Goal: Task Accomplishment & Management: Complete application form

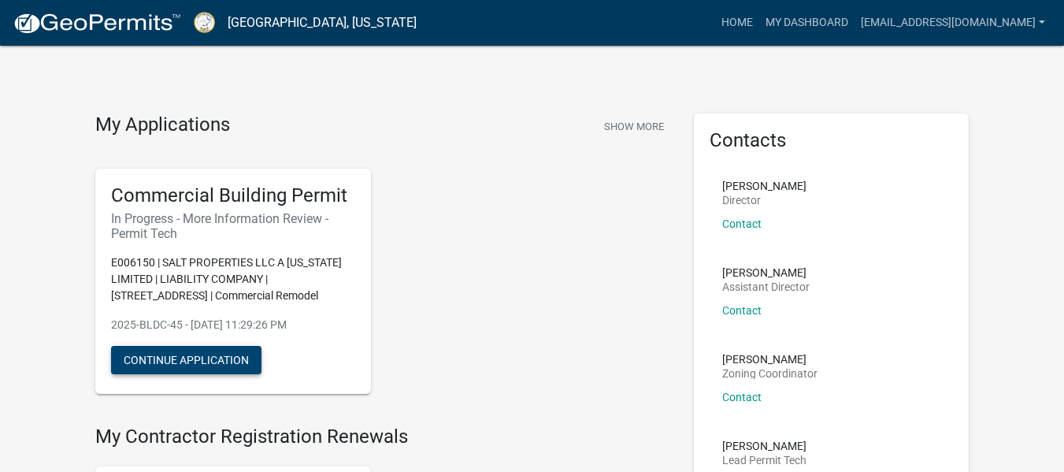
click at [222, 355] on button "Continue Application" at bounding box center [186, 360] width 150 height 28
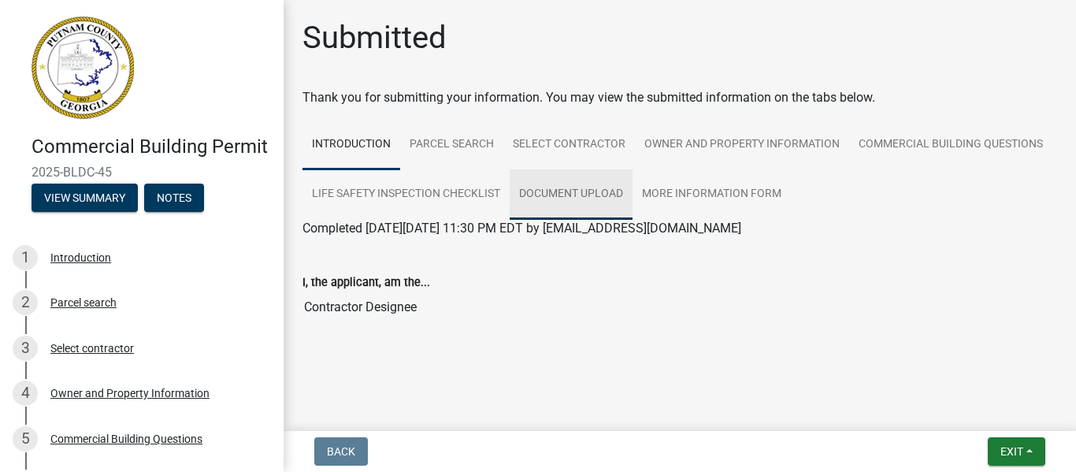
click at [603, 187] on link "Document Upload" at bounding box center [571, 194] width 123 height 50
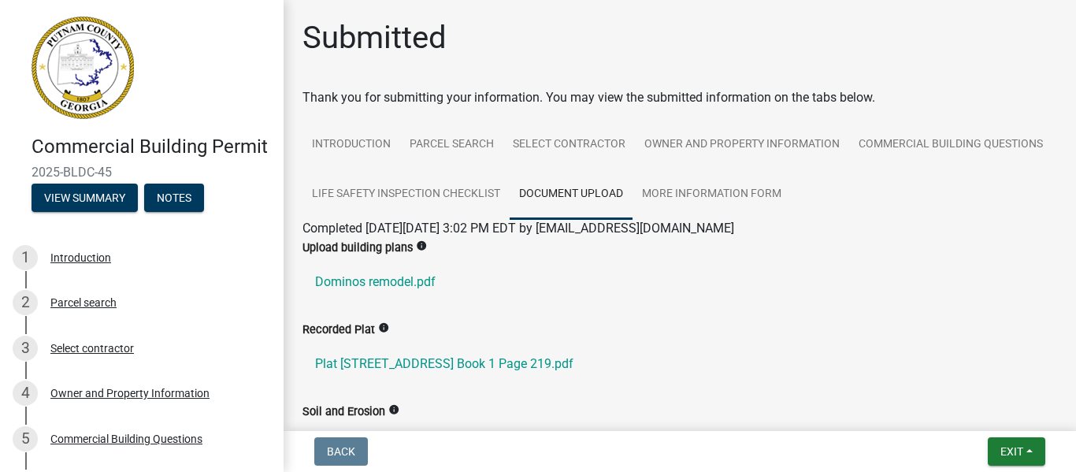
click at [1063, 428] on div "Commercial Building Permit 2025-BLDC-45 View Summary Notes 1 Introduction 2 Par…" at bounding box center [538, 236] width 1076 height 472
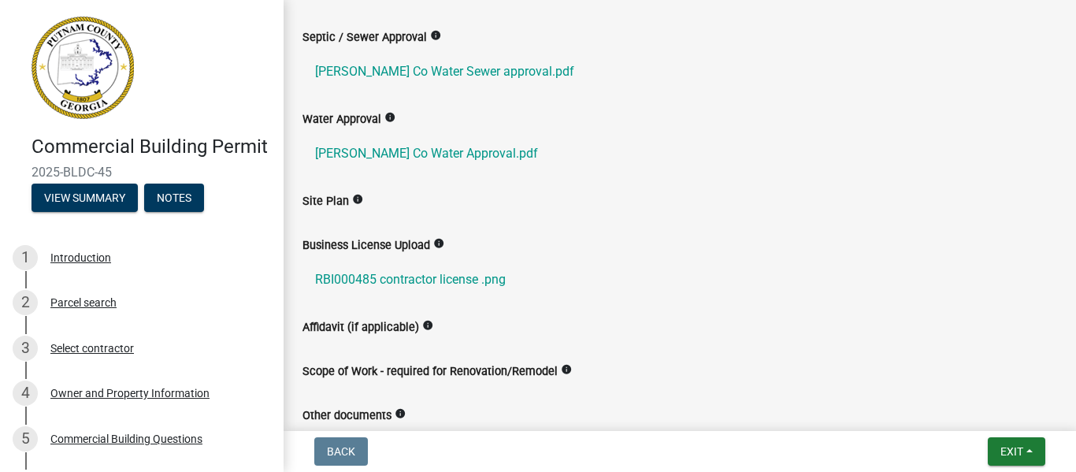
scroll to position [441, 0]
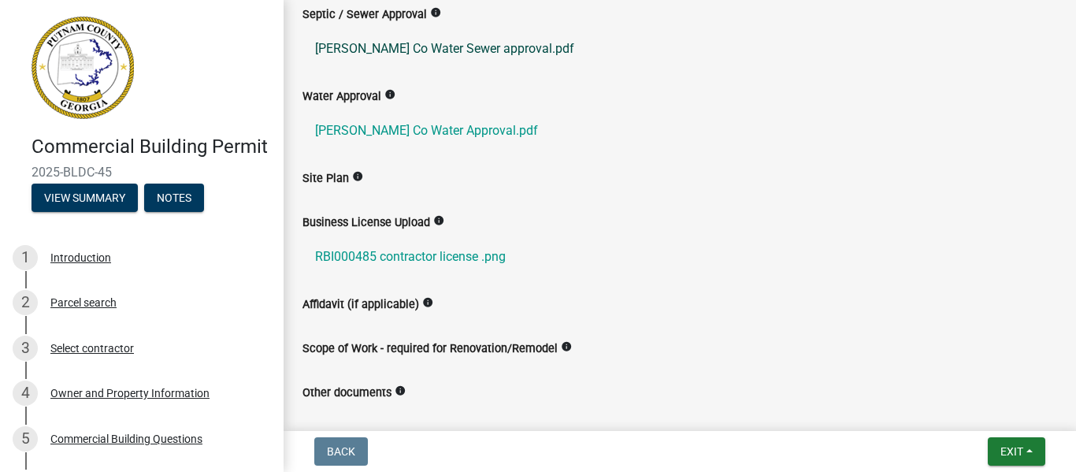
click at [513, 44] on link "[PERSON_NAME] Co Water Sewer approval.pdf" at bounding box center [679, 49] width 754 height 38
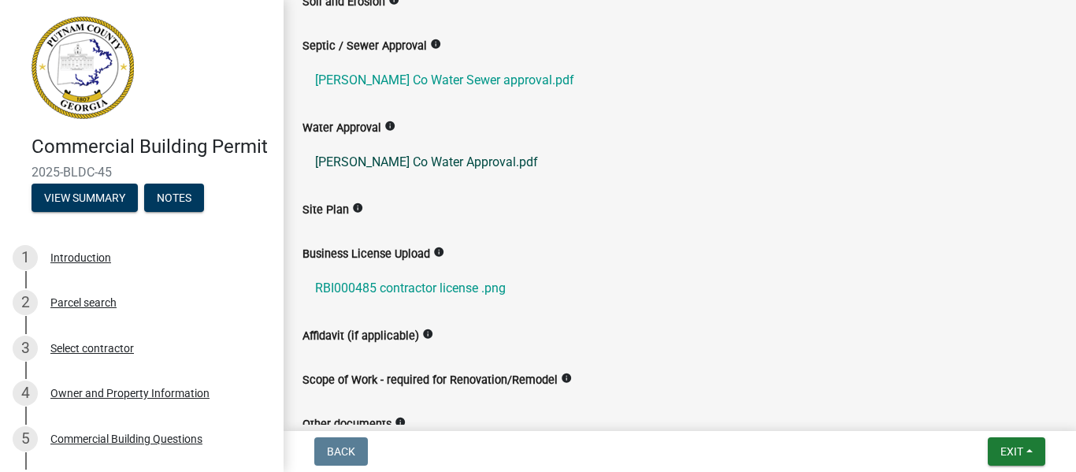
click at [454, 155] on link "[PERSON_NAME] Co Water Approval.pdf" at bounding box center [679, 162] width 754 height 38
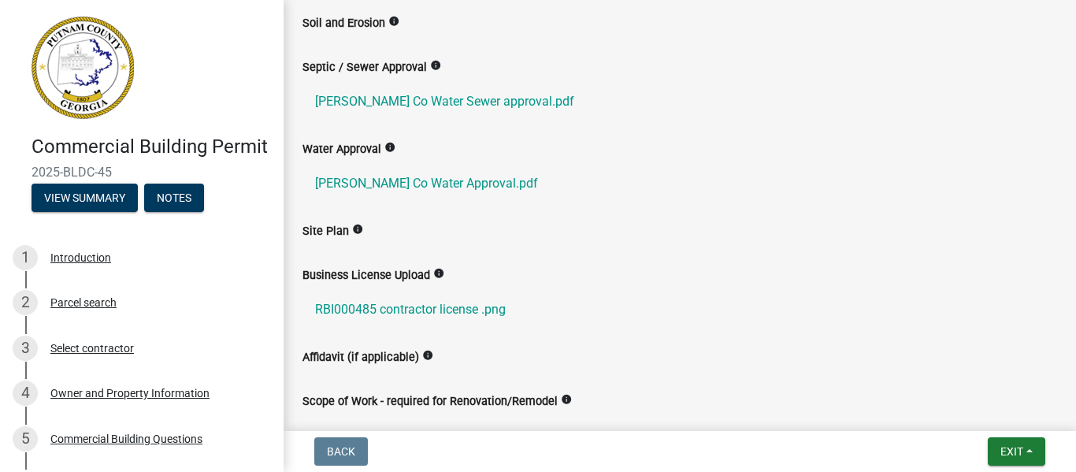
scroll to position [17, 0]
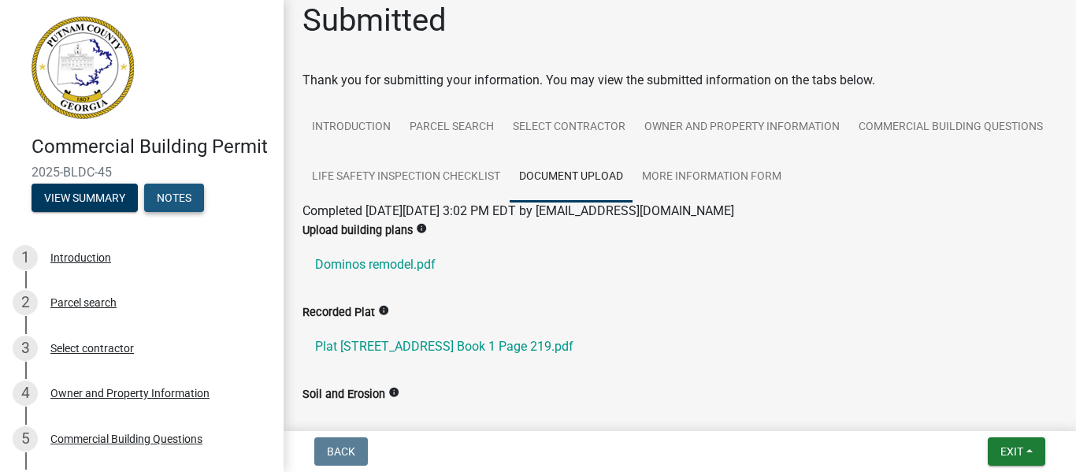
click at [173, 212] on button "Notes" at bounding box center [174, 197] width 60 height 28
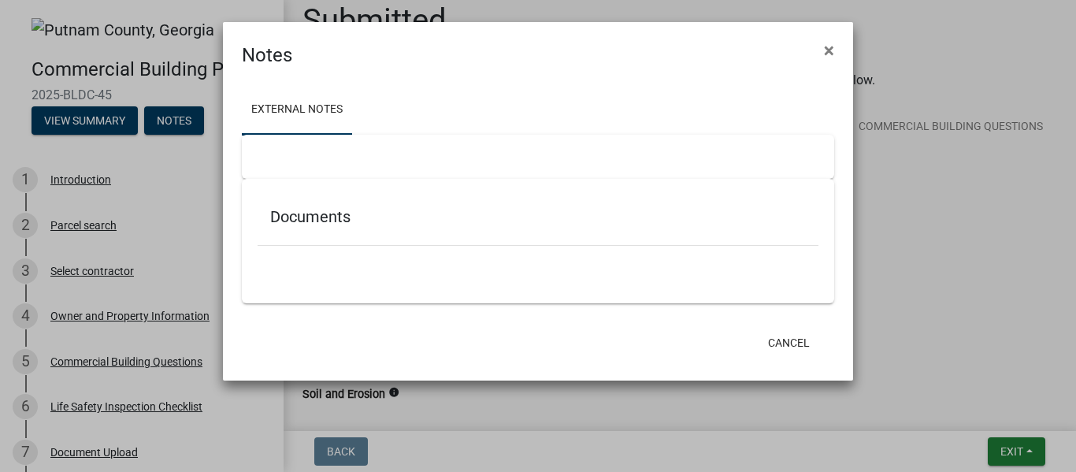
click at [384, 135] on div at bounding box center [538, 157] width 592 height 44
click at [298, 223] on h5 "Documents" at bounding box center [538, 216] width 536 height 19
click at [818, 50] on button "×" at bounding box center [828, 50] width 35 height 44
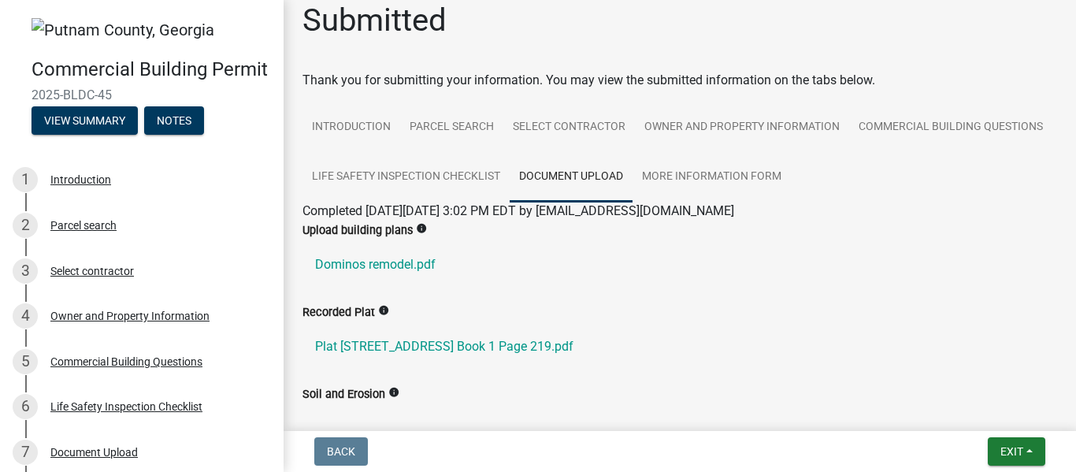
click at [818, 50] on form "Notes × External Notes Documents Cancel" at bounding box center [538, 155] width 630 height 344
click at [818, 50] on div "Submitted" at bounding box center [679, 27] width 754 height 50
click at [102, 135] on button "View Summary" at bounding box center [85, 120] width 106 height 28
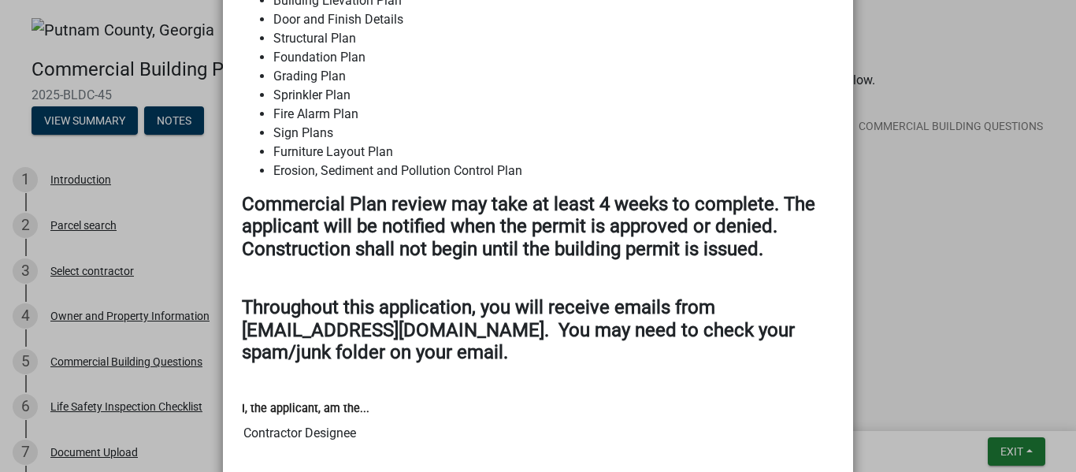
scroll to position [1933, 0]
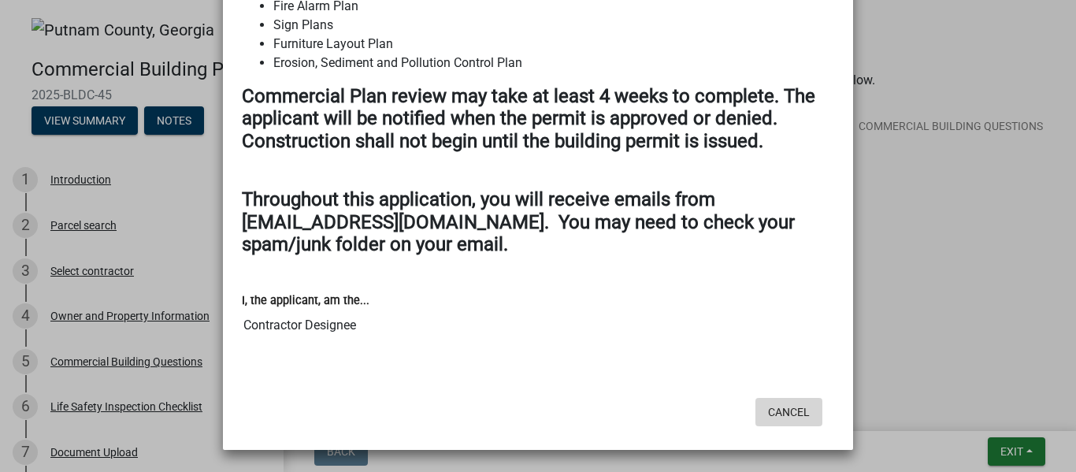
click at [788, 398] on button "Cancel" at bounding box center [788, 412] width 67 height 28
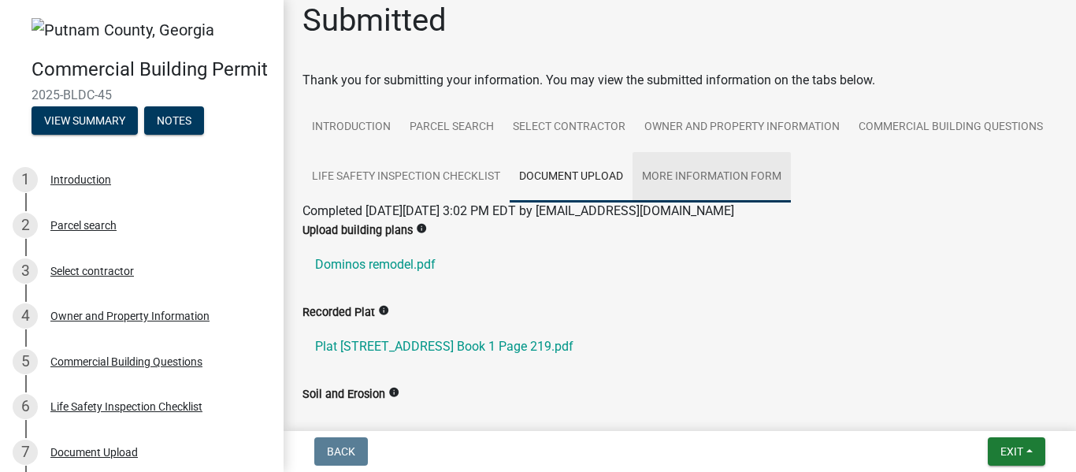
click at [791, 172] on link "More Information Form" at bounding box center [711, 177] width 158 height 50
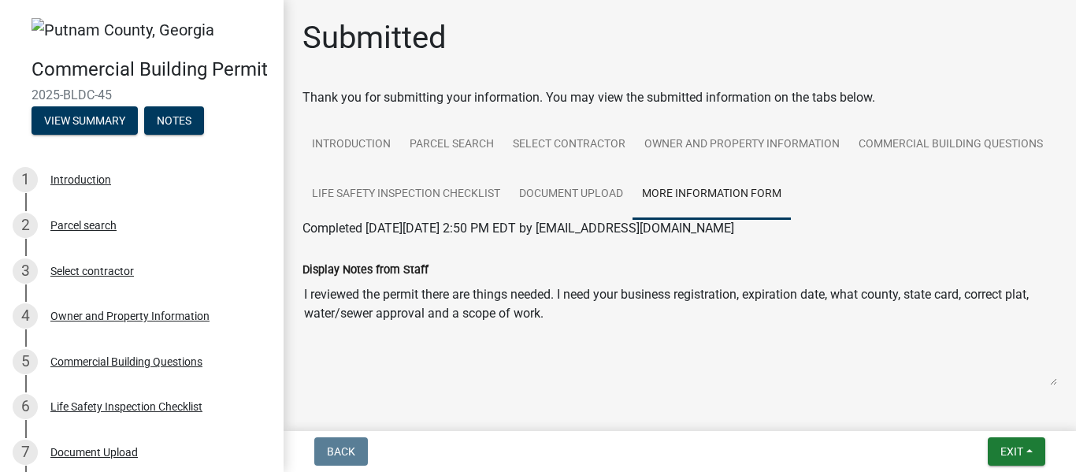
click at [1063, 434] on nav "Back Exit Save Save & Exit" at bounding box center [680, 451] width 792 height 41
drag, startPoint x: 1074, startPoint y: 404, endPoint x: 1023, endPoint y: 20, distance: 386.9
click at [1023, 20] on div "Submitted" at bounding box center [679, 44] width 754 height 50
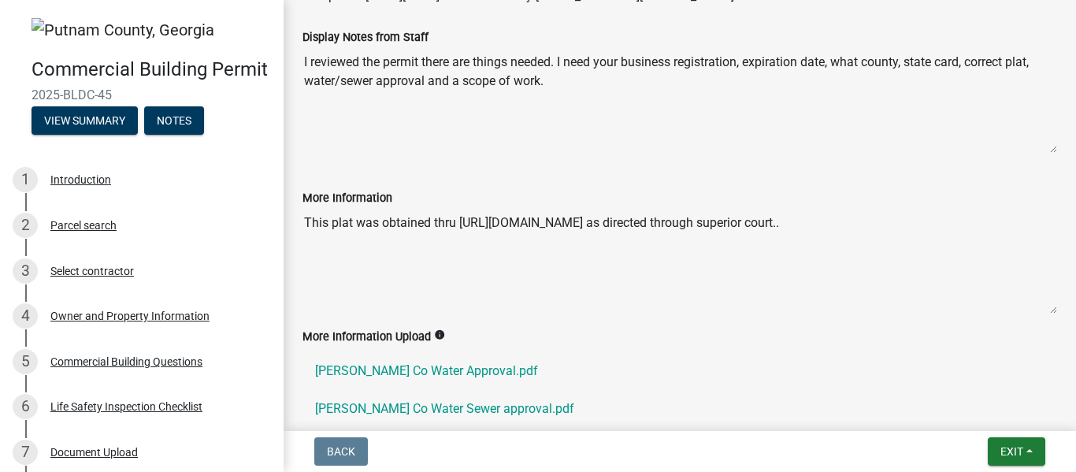
scroll to position [235, 0]
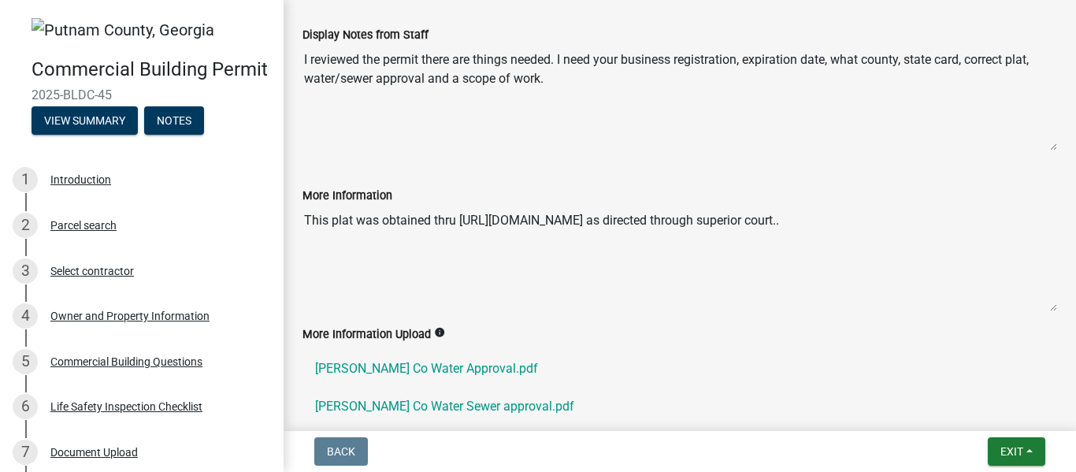
click at [863, 232] on textarea "This plat was obtained thru [URL][DOMAIN_NAME] as directed through superior cou…" at bounding box center [679, 258] width 754 height 107
click at [857, 219] on textarea "This plat was obtained thru [URL][DOMAIN_NAME] as directed through superior cou…" at bounding box center [679, 258] width 754 height 107
click at [313, 240] on textarea "This plat was obtained thru [URL][DOMAIN_NAME] as directed through superior cou…" at bounding box center [679, 258] width 754 height 107
click at [305, 221] on textarea "This plat was obtained thru [URL][DOMAIN_NAME] as directed through superior cou…" at bounding box center [679, 258] width 754 height 107
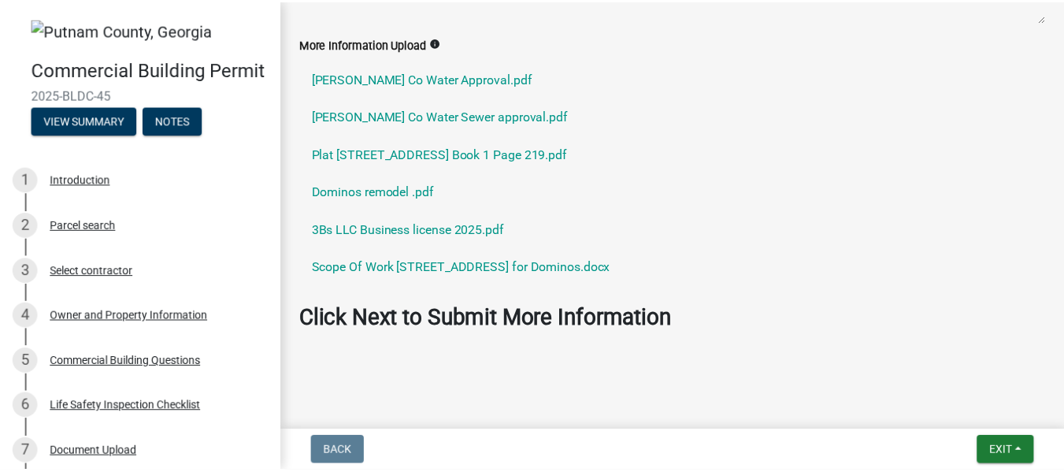
scroll to position [525, 0]
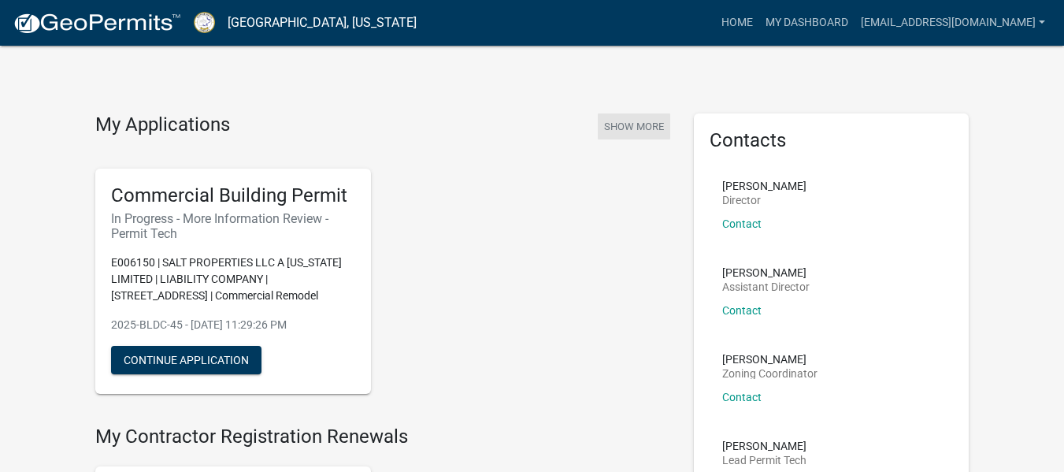
click at [633, 119] on button "Show More" at bounding box center [634, 126] width 72 height 26
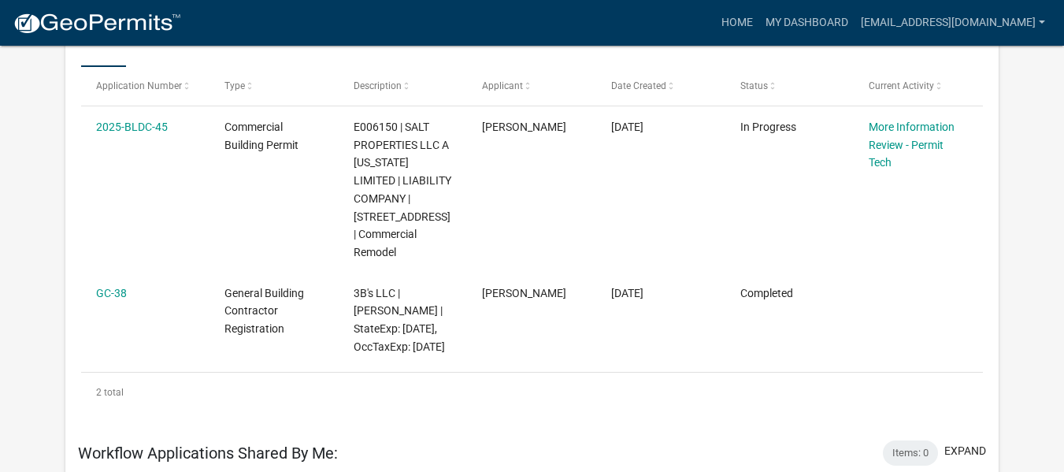
scroll to position [388, 0]
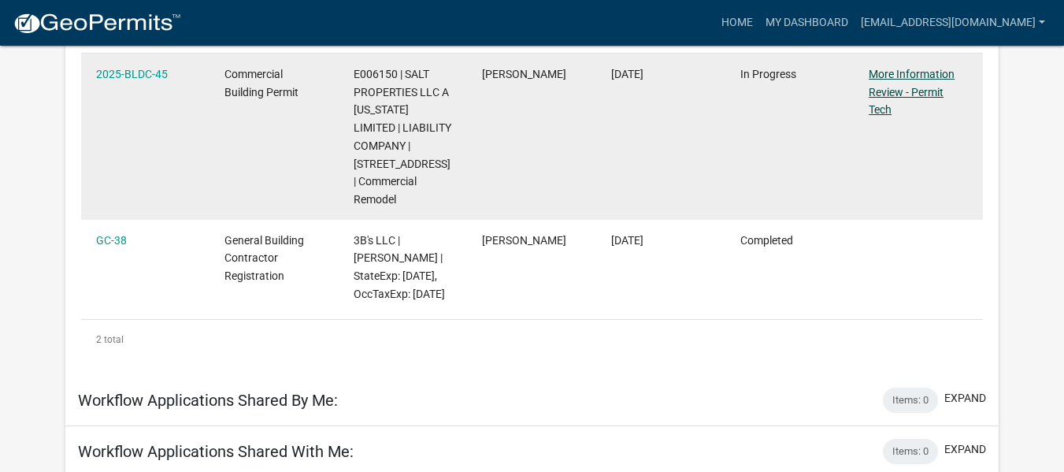
click at [910, 87] on link "More Information Review - Permit Tech" at bounding box center [912, 92] width 86 height 49
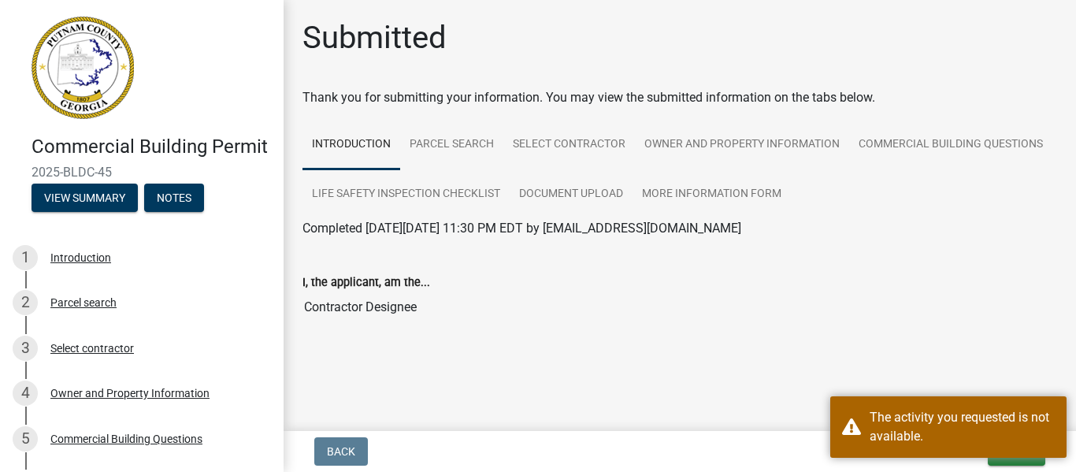
click at [580, 326] on div "I, the applicant, am the... Contractor Designee" at bounding box center [680, 292] width 778 height 85
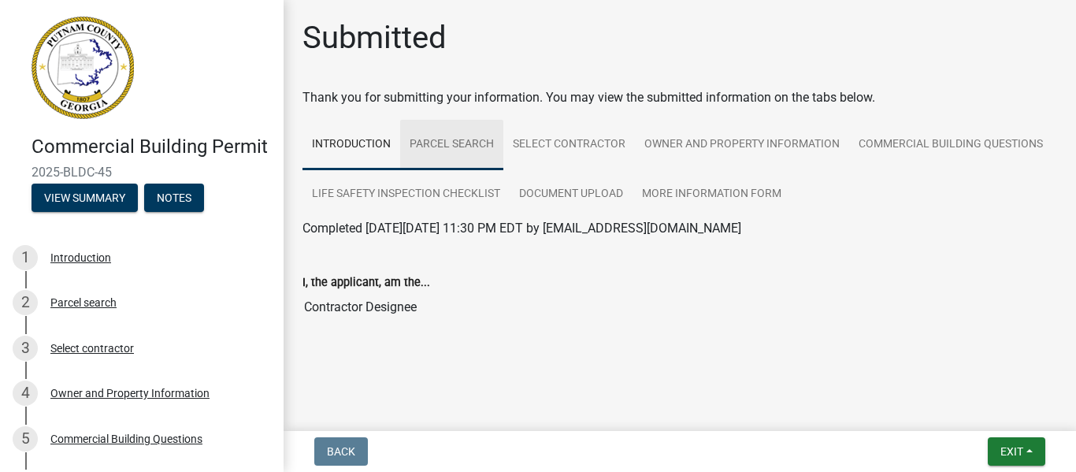
click at [456, 136] on link "Parcel search" at bounding box center [451, 145] width 103 height 50
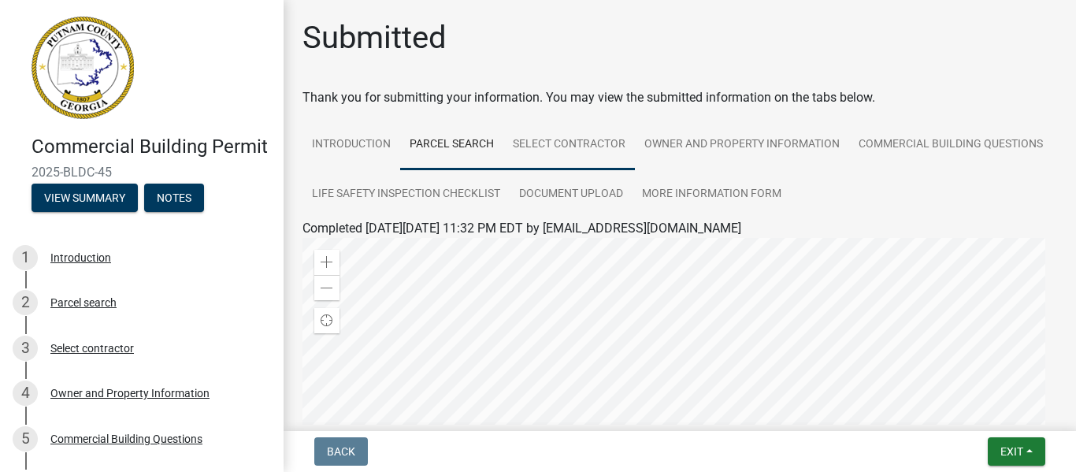
click at [548, 139] on link "Select contractor" at bounding box center [569, 145] width 132 height 50
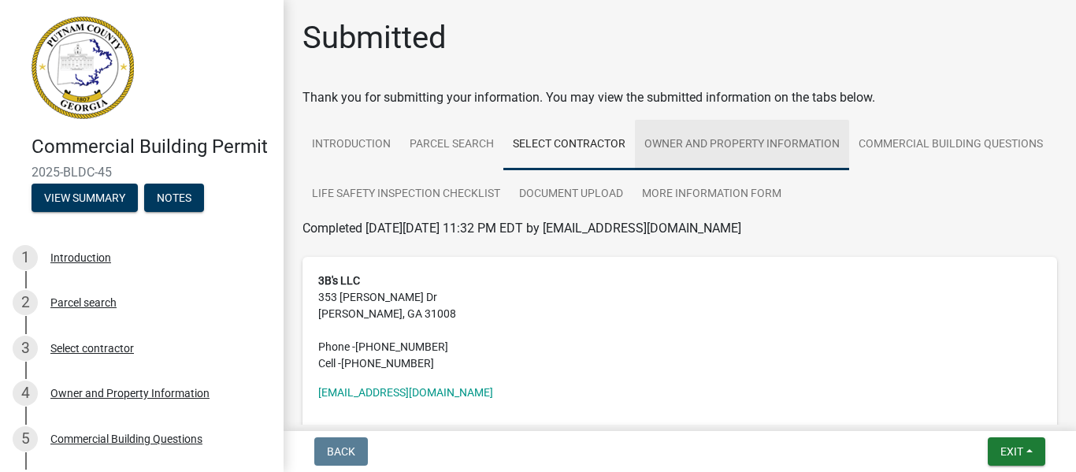
click at [762, 139] on link "Owner and Property Information" at bounding box center [742, 145] width 214 height 50
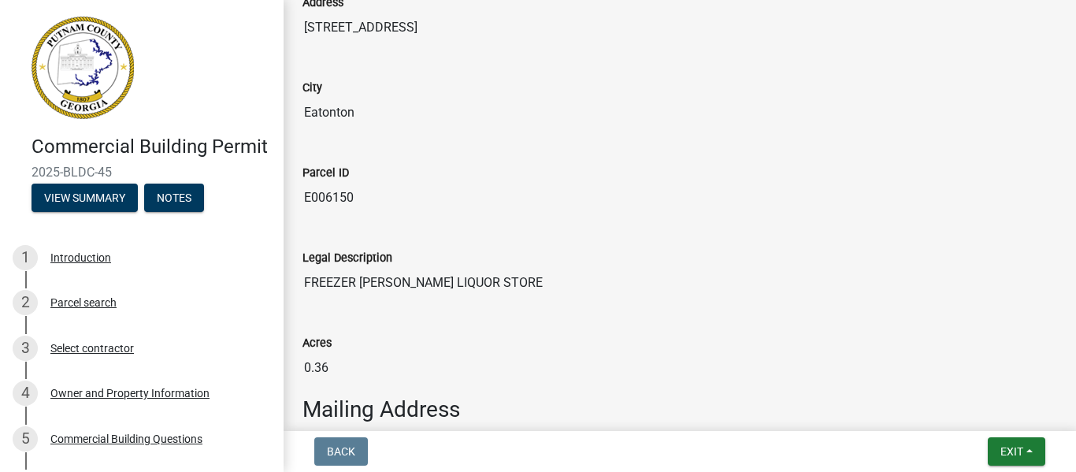
scroll to position [116, 0]
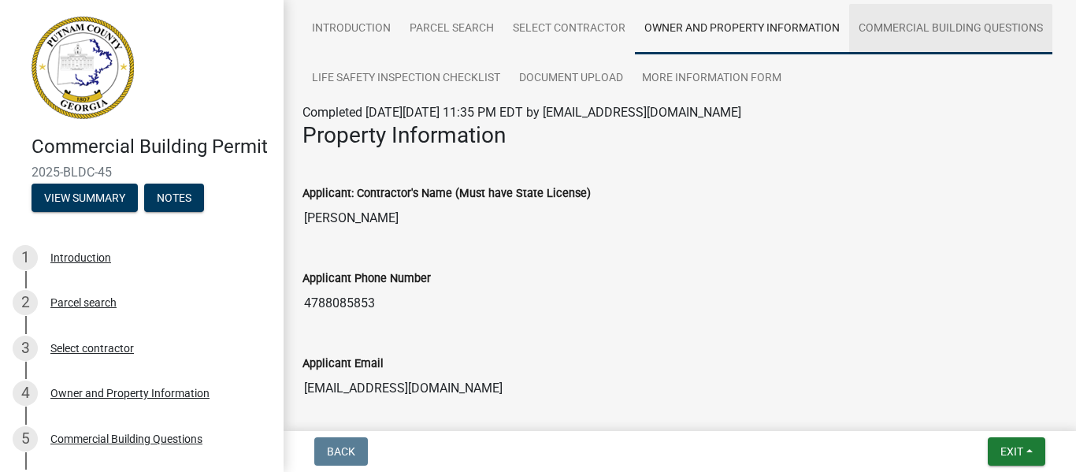
click at [849, 54] on link "Commercial Building Questions" at bounding box center [950, 29] width 203 height 50
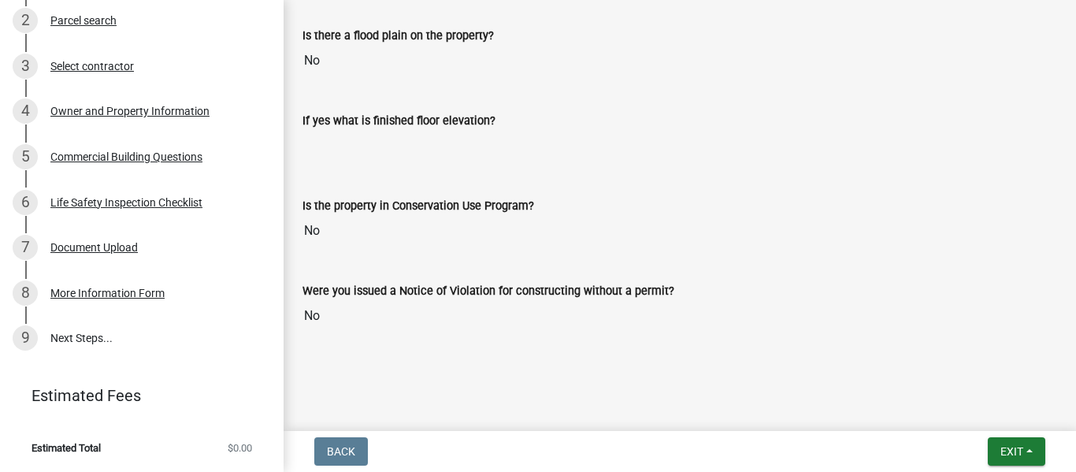
scroll to position [305, 0]
click at [95, 250] on div "Document Upload" at bounding box center [93, 247] width 87 height 11
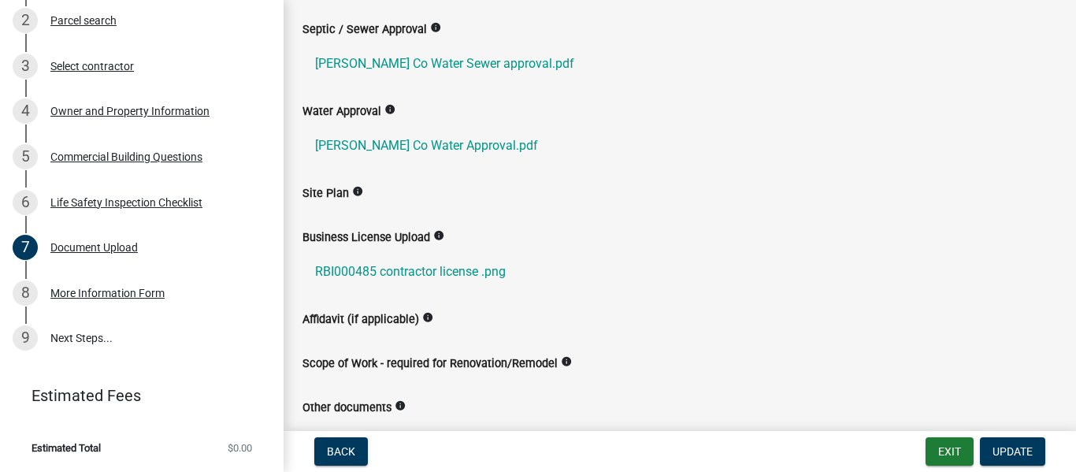
scroll to position [224, 0]
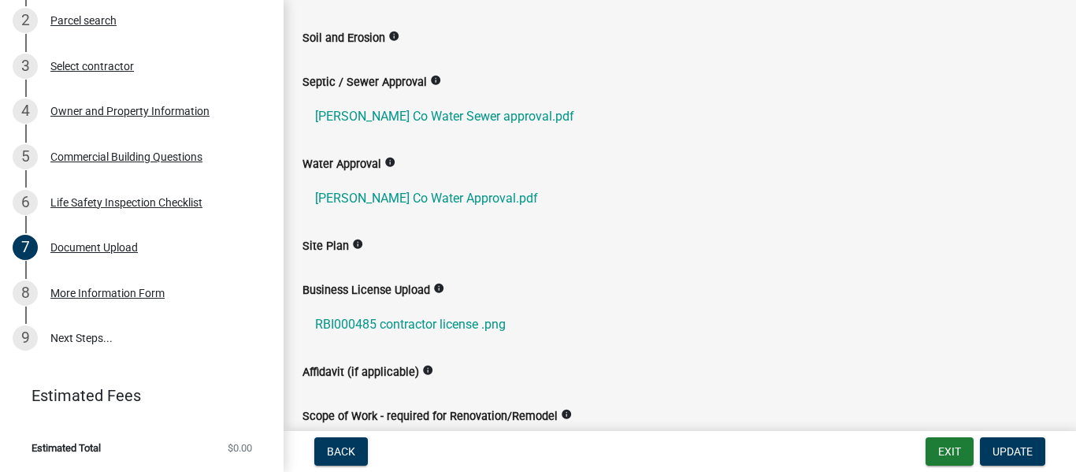
click at [439, 285] on icon "info" at bounding box center [438, 288] width 11 height 11
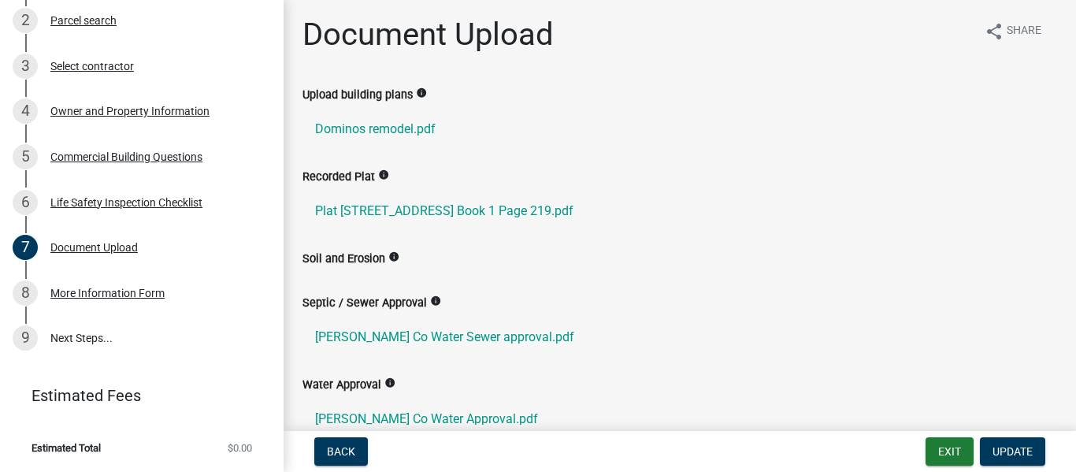
scroll to position [0, 0]
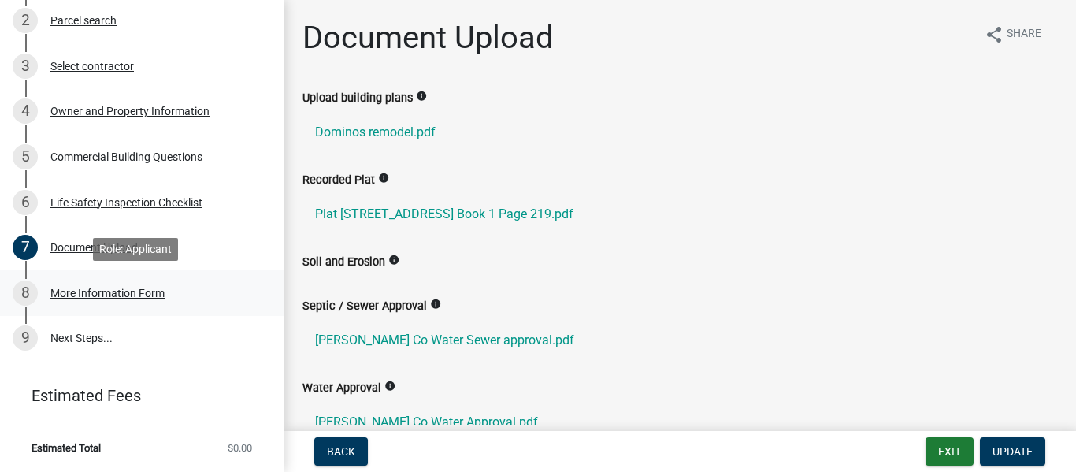
click at [143, 292] on div "More Information Form" at bounding box center [107, 292] width 114 height 11
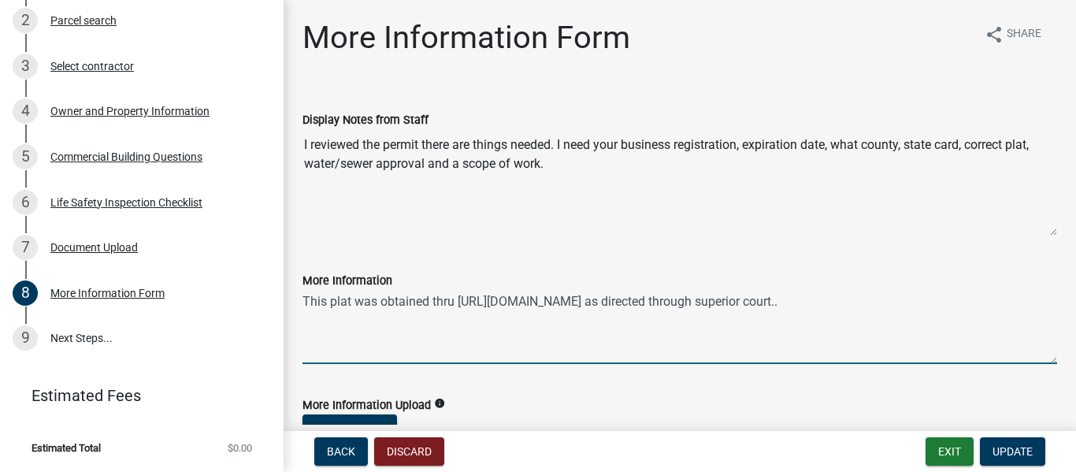
click at [851, 293] on textarea "This plat was obtained thru [URL][DOMAIN_NAME] as directed through superior cou…" at bounding box center [679, 327] width 754 height 74
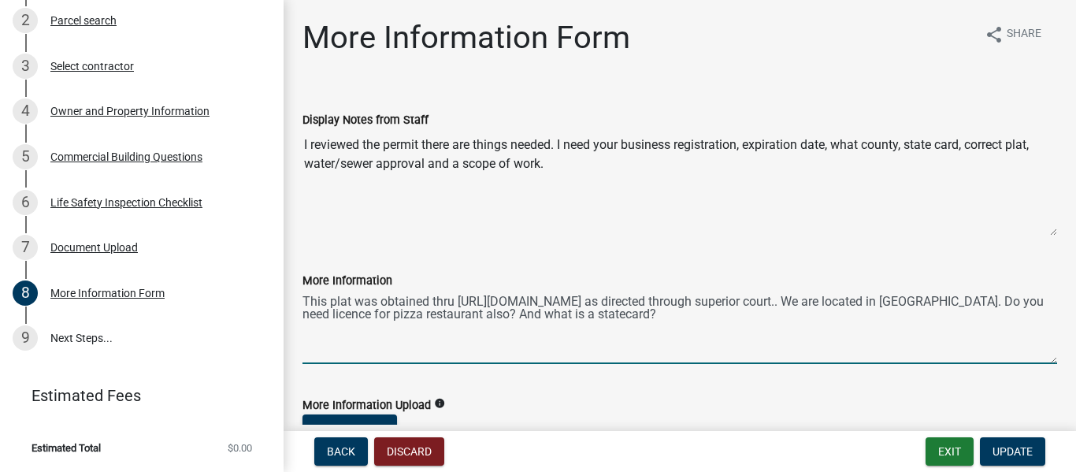
click at [648, 307] on textarea "This plat was obtained thru [URL][DOMAIN_NAME] as directed through superior cou…" at bounding box center [679, 327] width 754 height 74
click at [650, 311] on textarea "This plat was obtained thru [URL][DOMAIN_NAME] as directed through superior cou…" at bounding box center [679, 327] width 754 height 74
click at [686, 315] on textarea "This plat was obtained thru [URL][DOMAIN_NAME] as directed through superior cou…" at bounding box center [679, 327] width 754 height 74
drag, startPoint x: 899, startPoint y: 312, endPoint x: 1013, endPoint y: 345, distance: 118.9
click at [1013, 345] on textarea "This plat was obtained thru [URL][DOMAIN_NAME] as directed through superior cou…" at bounding box center [679, 327] width 754 height 74
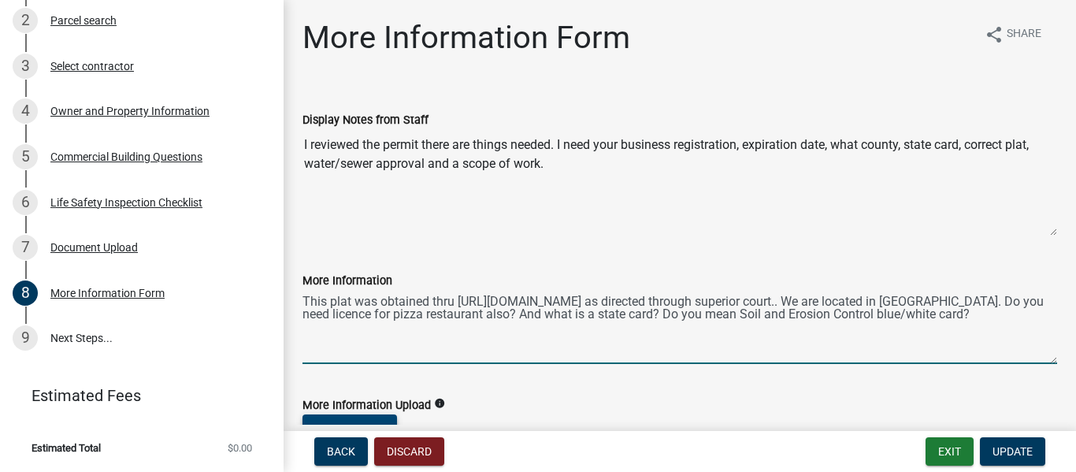
type textarea "This plat was obtained thru [URL][DOMAIN_NAME] as directed through superior cou…"
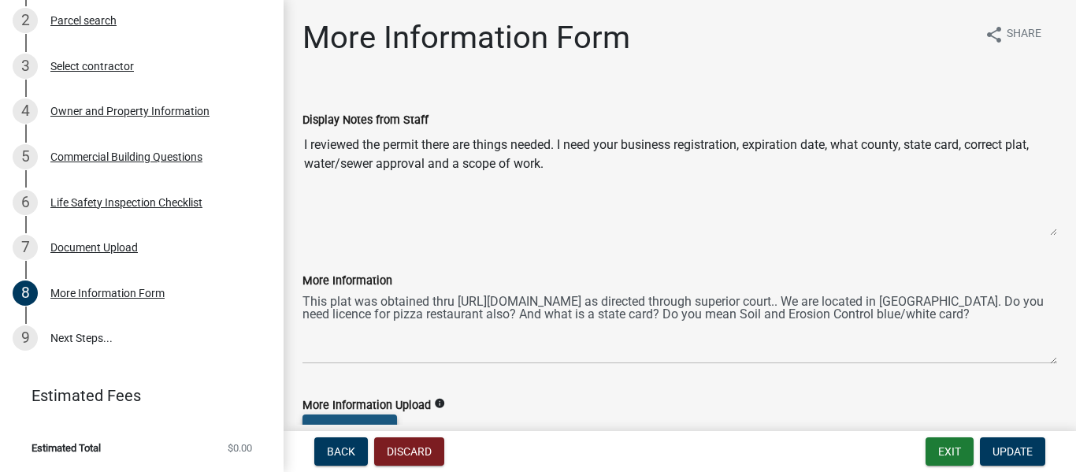
click at [334, 421] on button "Select files" at bounding box center [349, 428] width 95 height 28
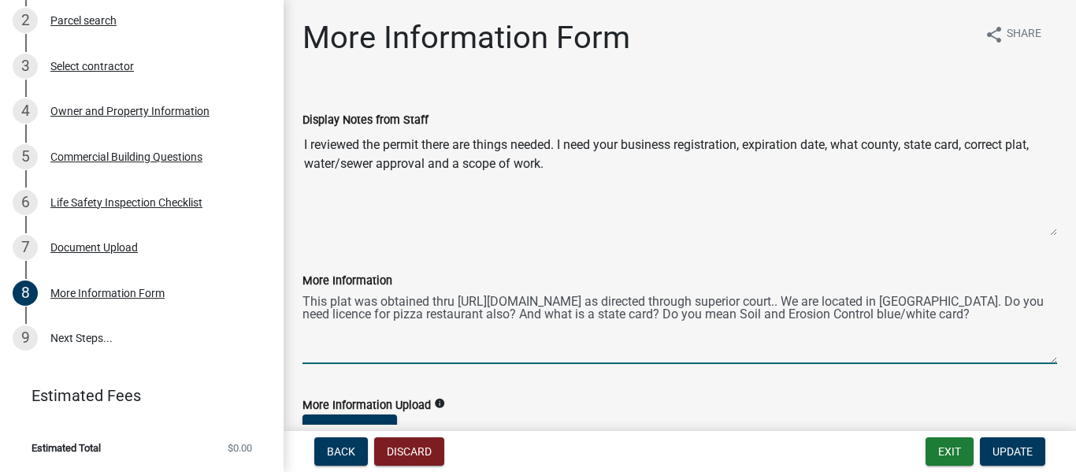
click at [1007, 317] on textarea "This plat was obtained thru [URL][DOMAIN_NAME] as directed through superior cou…" at bounding box center [679, 327] width 754 height 74
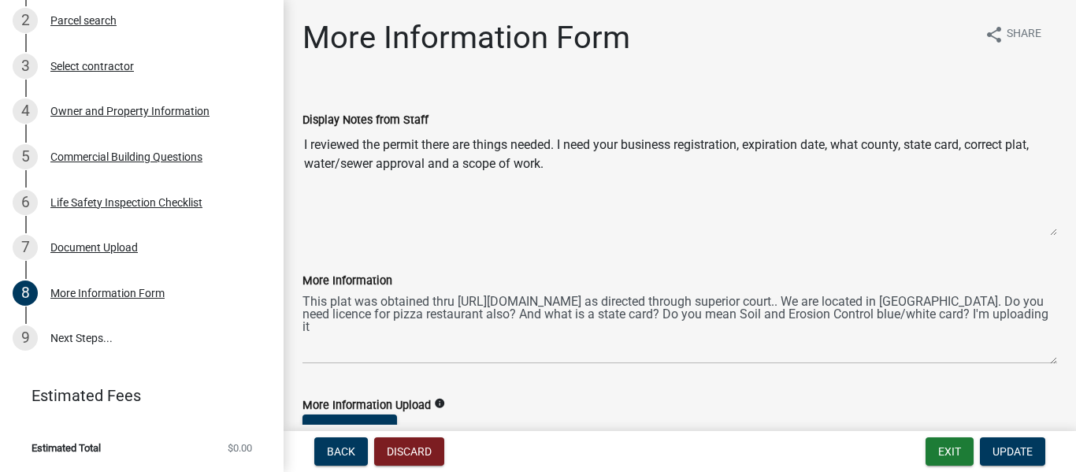
drag, startPoint x: 718, startPoint y: 159, endPoint x: 704, endPoint y: 320, distance: 161.3
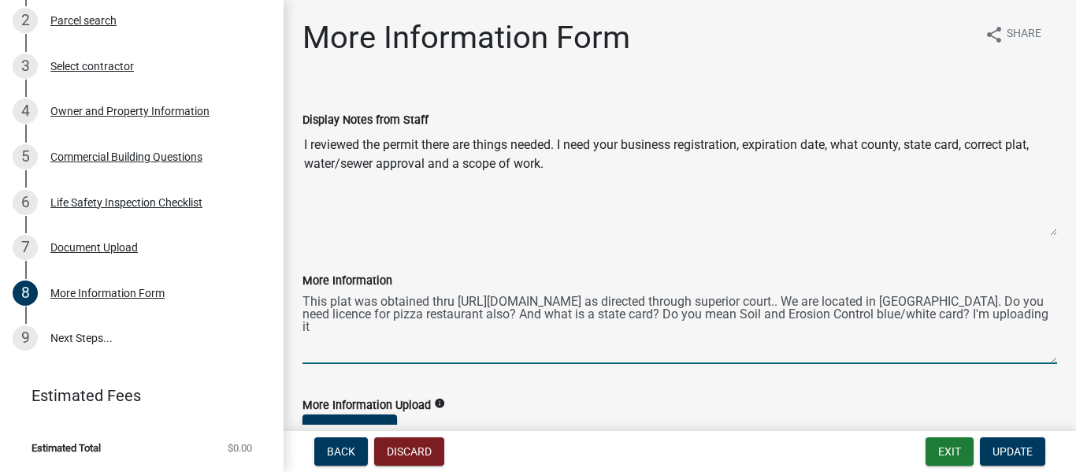
click at [840, 302] on textarea "This plat was obtained thru [URL][DOMAIN_NAME] as directed through superior cou…" at bounding box center [679, 327] width 754 height 74
click at [764, 108] on div "Display Notes from Staff I reviewed the permit there are things needed. I need …" at bounding box center [679, 162] width 754 height 148
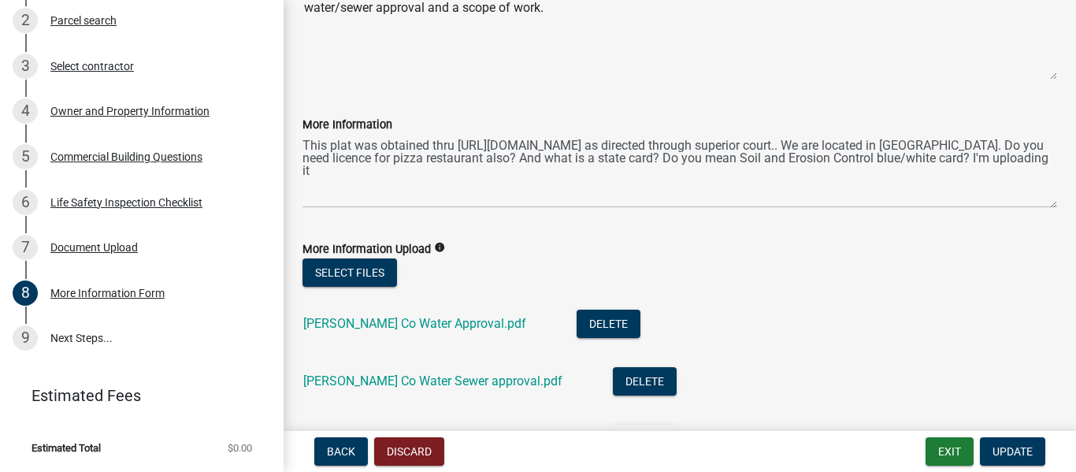
scroll to position [158, 0]
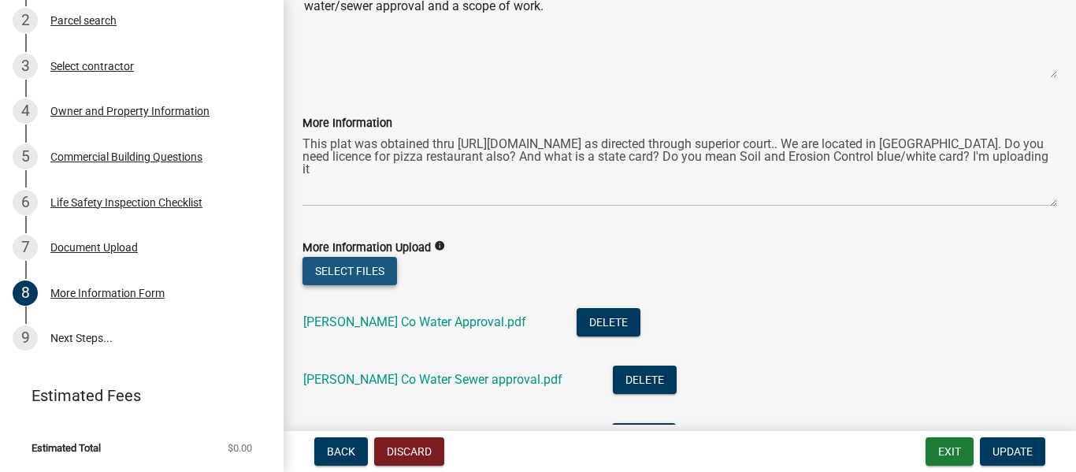
click at [334, 260] on button "Select files" at bounding box center [349, 271] width 95 height 28
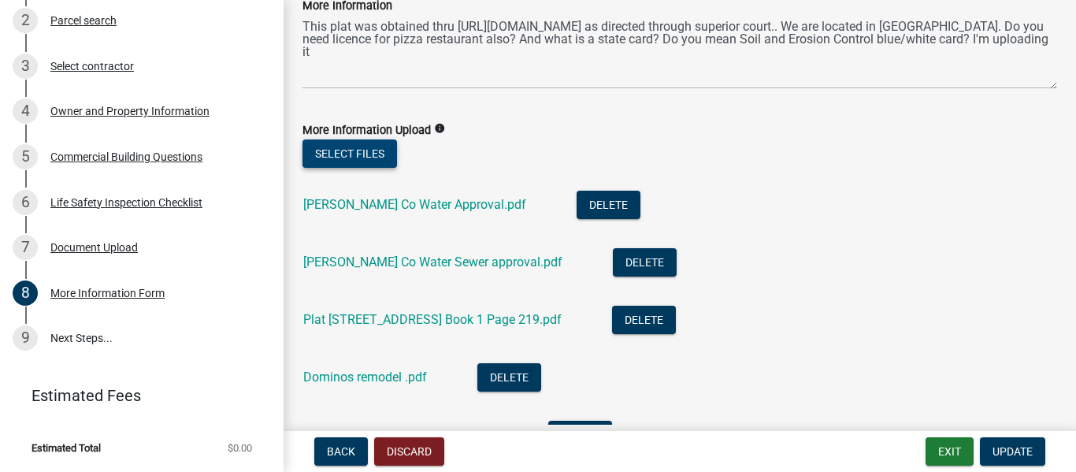
scroll to position [284, 0]
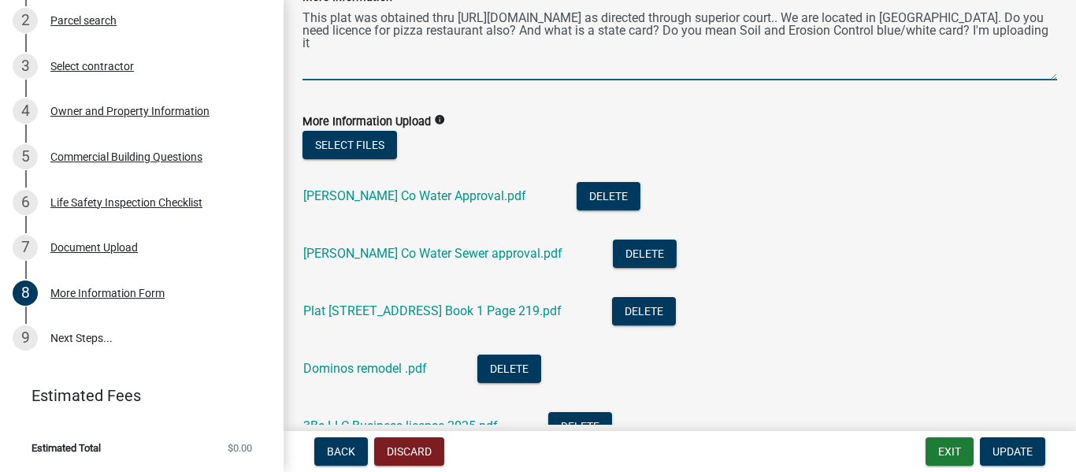
click at [842, 17] on textarea "This plat was obtained thru [URL][DOMAIN_NAME] as directed through superior cou…" at bounding box center [679, 43] width 754 height 74
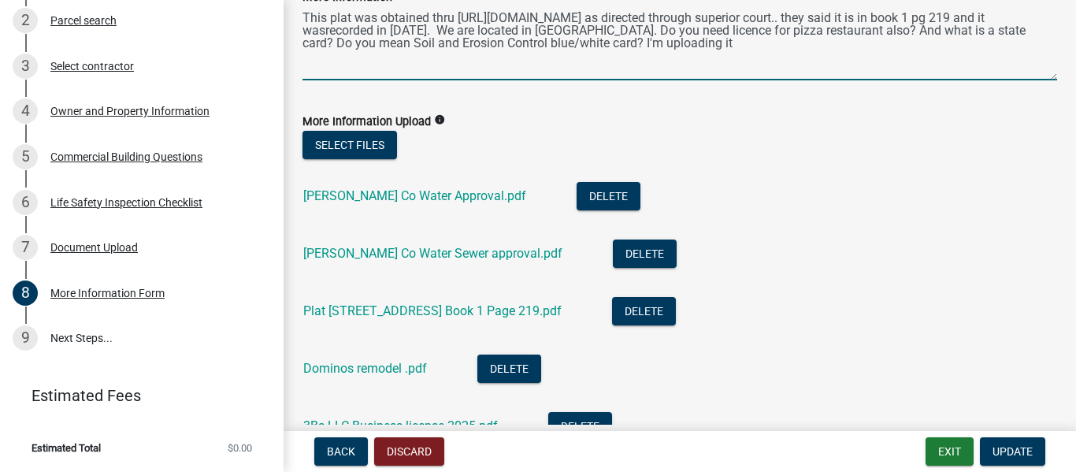
click at [337, 33] on textarea "This plat was obtained thru [URL][DOMAIN_NAME] as directed through superior cou…" at bounding box center [679, 43] width 754 height 74
drag, startPoint x: 458, startPoint y: 28, endPoint x: 434, endPoint y: 56, distance: 37.4
drag, startPoint x: 434, startPoint y: 56, endPoint x: 461, endPoint y: 35, distance: 33.7
click at [461, 35] on textarea "This plat was obtained thru [URL][DOMAIN_NAME] as directed through superior cou…" at bounding box center [679, 43] width 754 height 74
drag, startPoint x: 702, startPoint y: 41, endPoint x: 945, endPoint y: 59, distance: 243.2
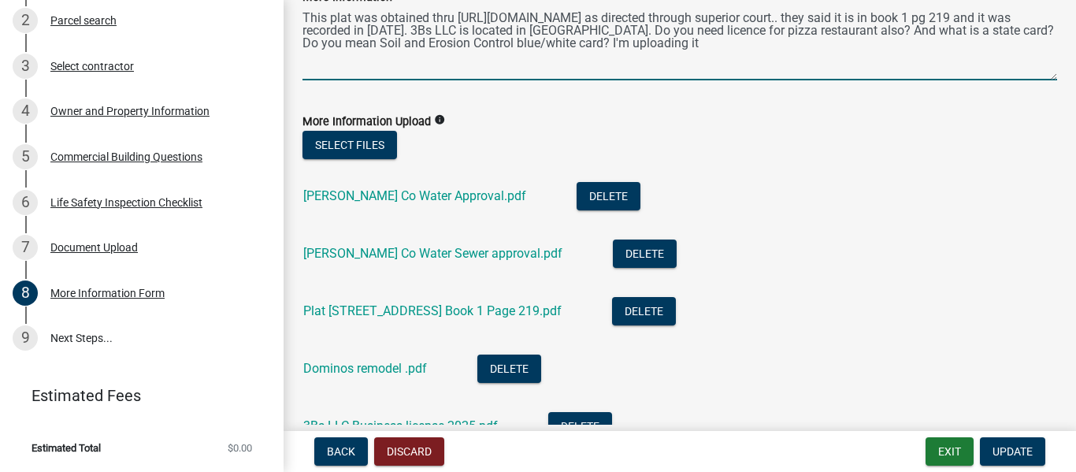
click at [945, 59] on textarea "This plat was obtained thru [URL][DOMAIN_NAME] as directed through superior cou…" at bounding box center [679, 43] width 754 height 74
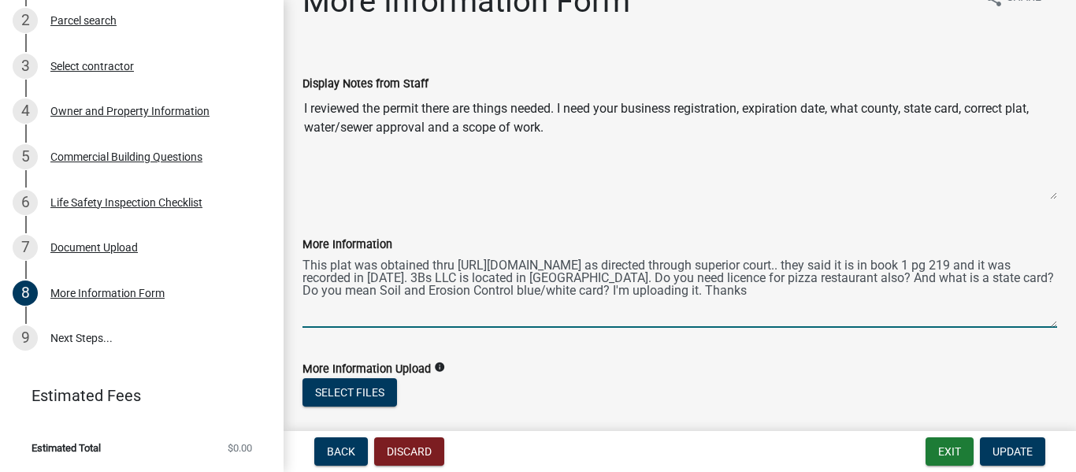
scroll to position [0, 0]
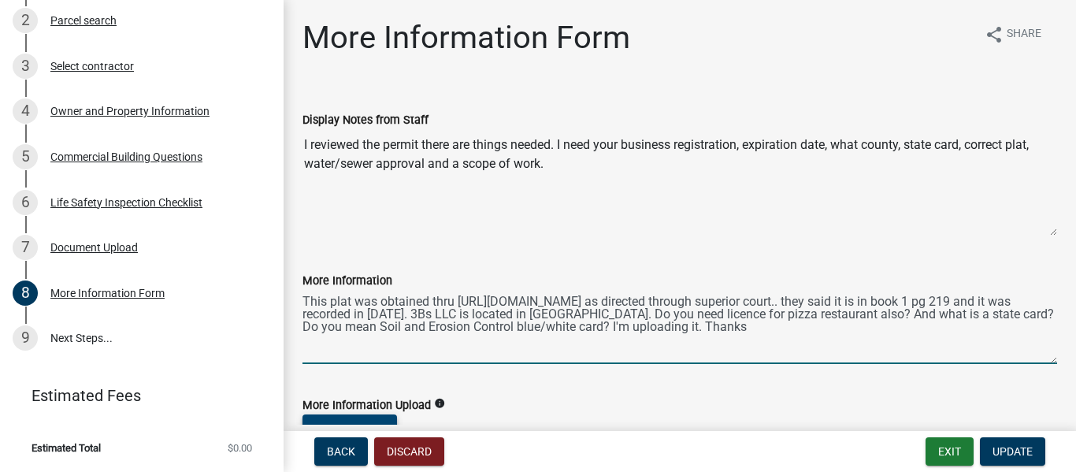
type textarea "This plat was obtained thru [URL][DOMAIN_NAME] as directed through superior cou…"
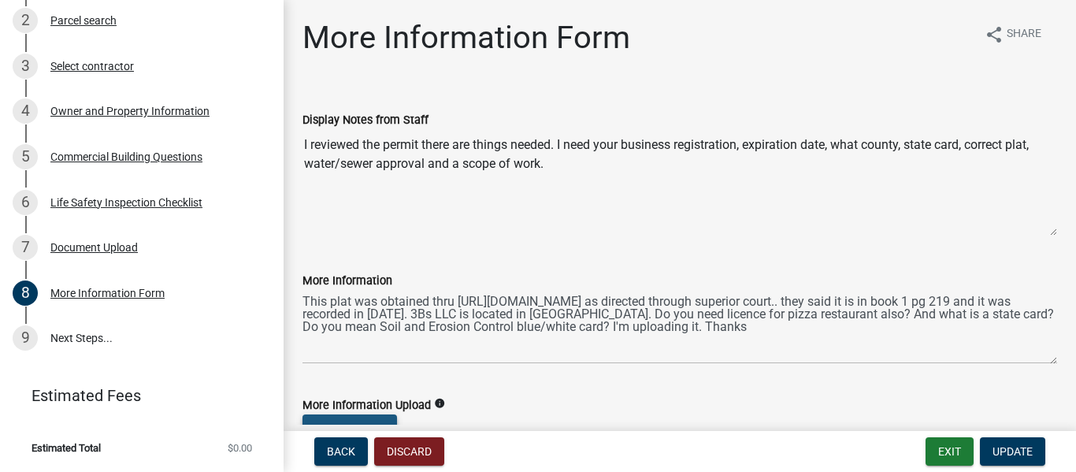
click at [375, 417] on button "Select files" at bounding box center [349, 428] width 95 height 28
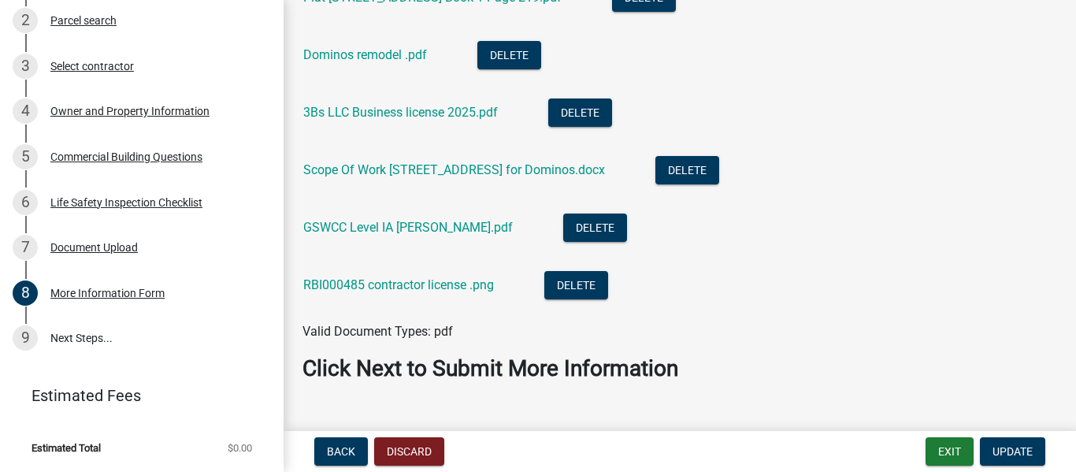
scroll to position [628, 0]
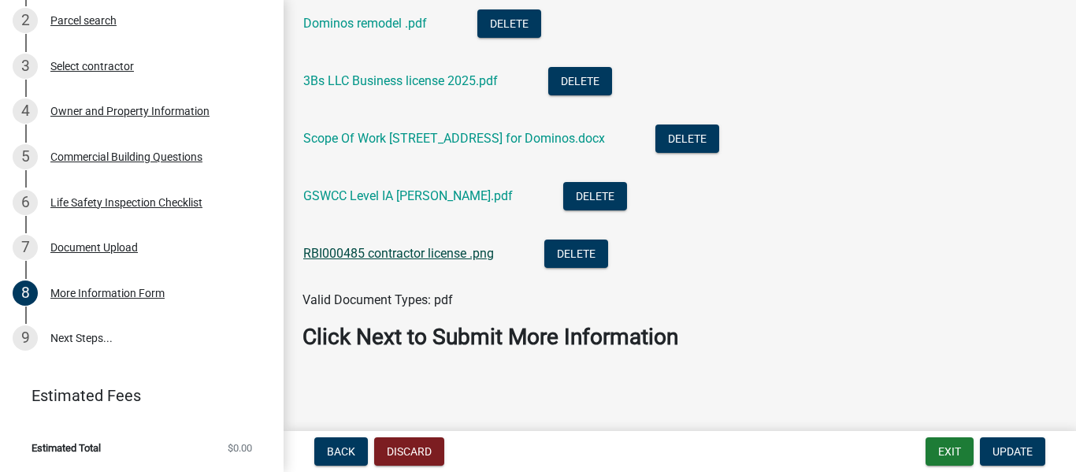
click at [478, 258] on link "RBI000485 contractor license .png" at bounding box center [398, 253] width 191 height 15
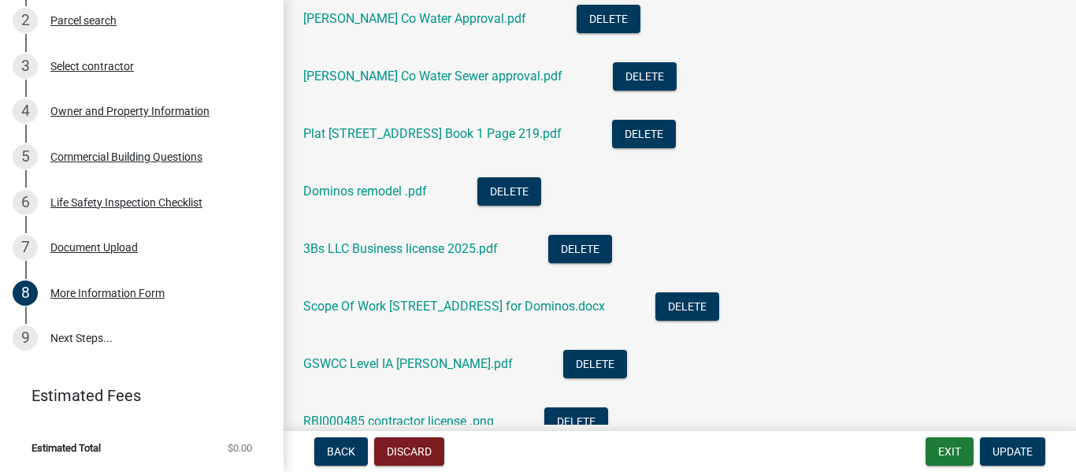
scroll to position [419, 0]
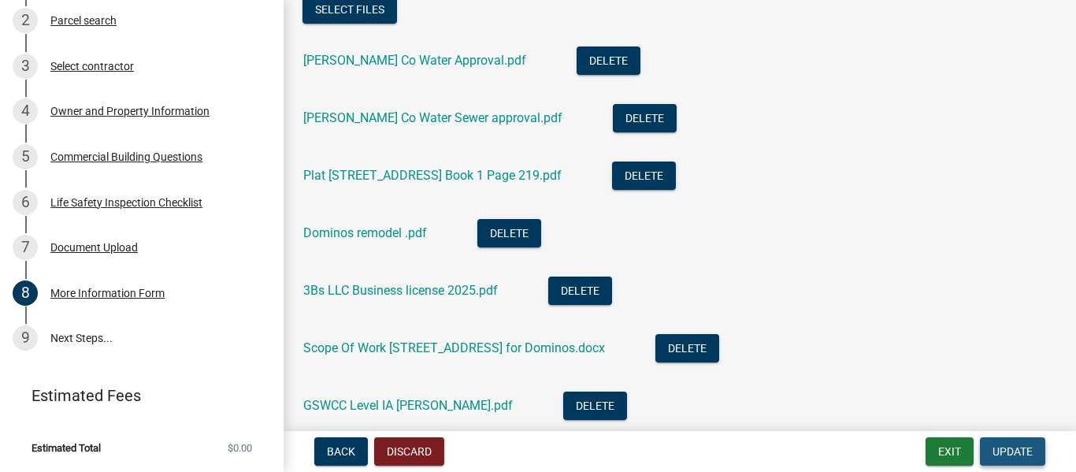
click at [1017, 441] on button "Update" at bounding box center [1012, 451] width 65 height 28
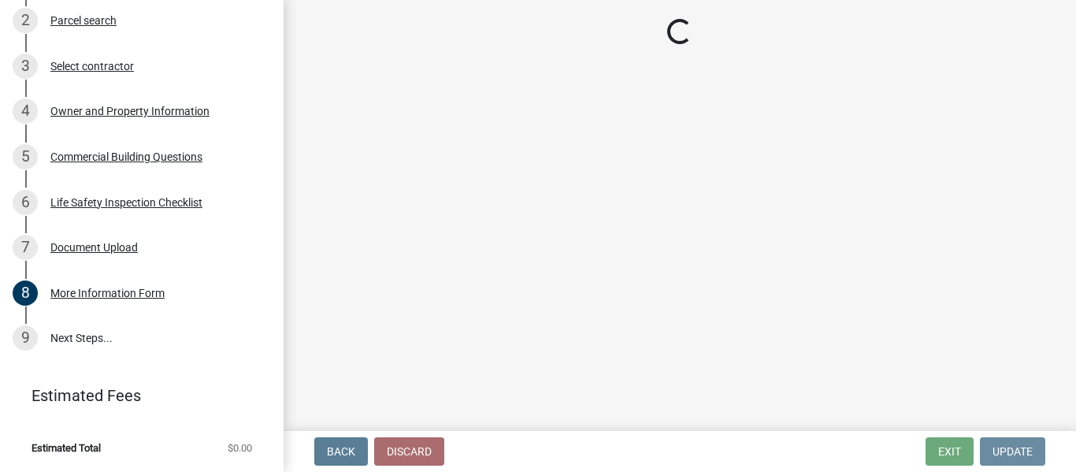
scroll to position [0, 0]
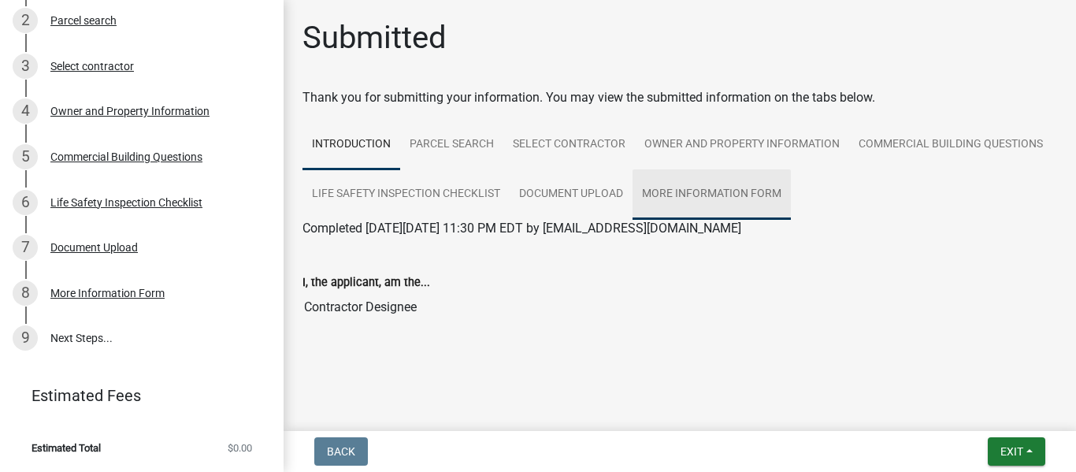
click at [740, 188] on link "More Information Form" at bounding box center [711, 194] width 158 height 50
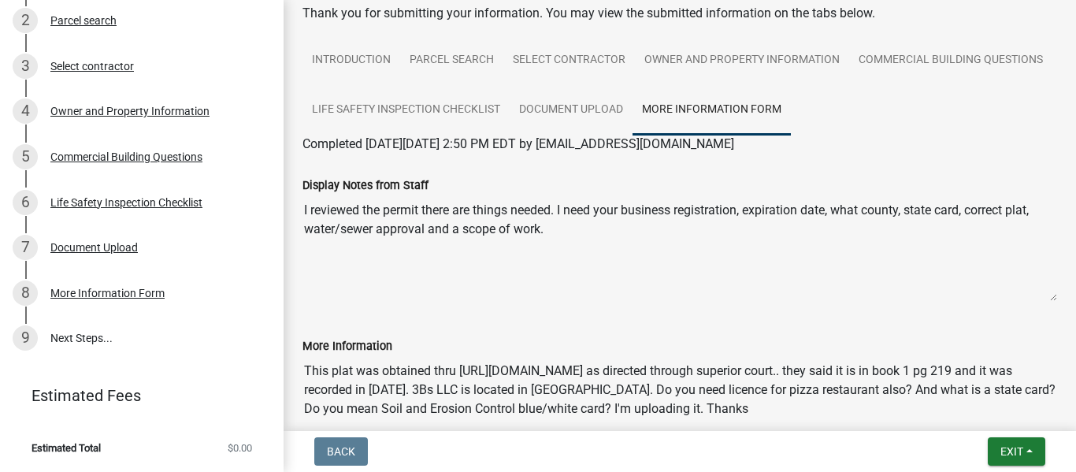
scroll to position [95, 0]
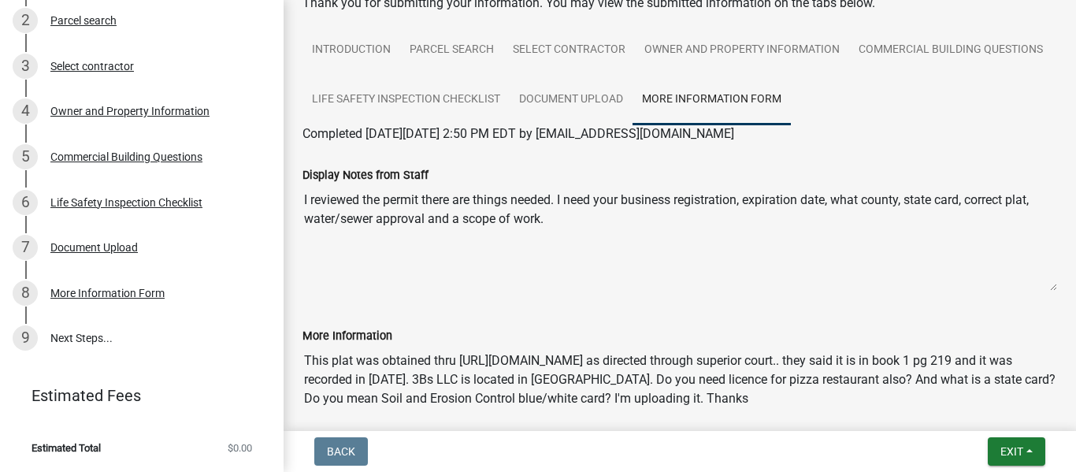
click at [1063, 424] on div "Commercial Building Permit 2025-BLDC-45 View Summary Notes 1 Introduction 2 Par…" at bounding box center [538, 236] width 1076 height 472
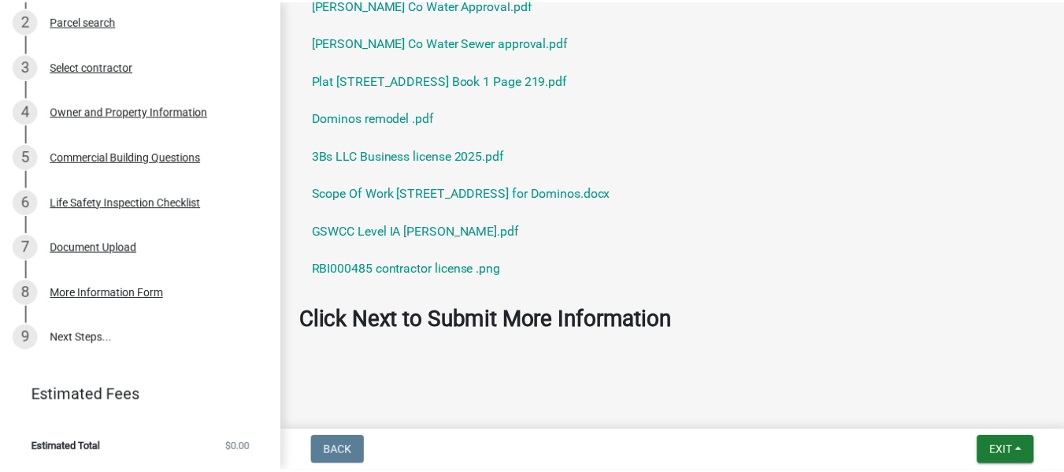
scroll to position [601, 0]
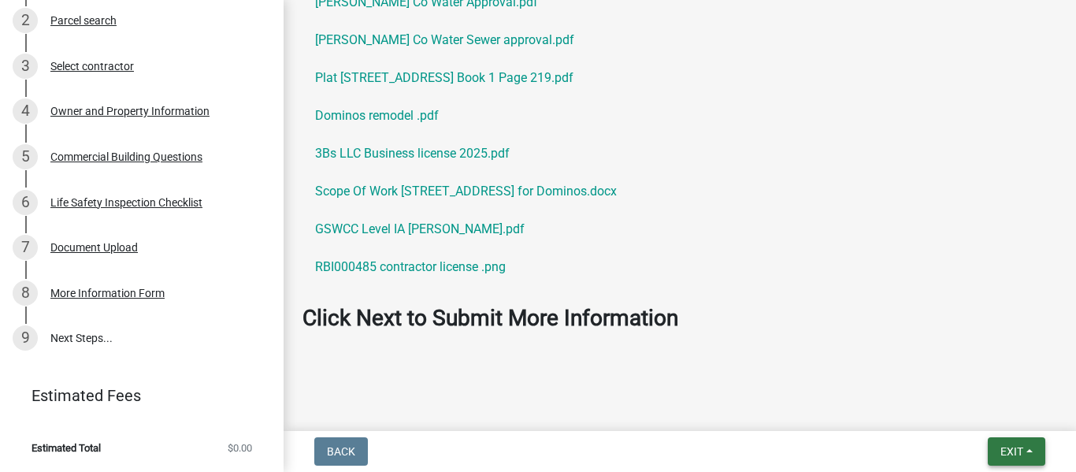
click at [1005, 450] on span "Exit" at bounding box center [1011, 451] width 23 height 13
click at [1033, 446] on button "Exit" at bounding box center [1016, 451] width 57 height 28
click at [962, 407] on button "Save & Exit" at bounding box center [982, 410] width 126 height 38
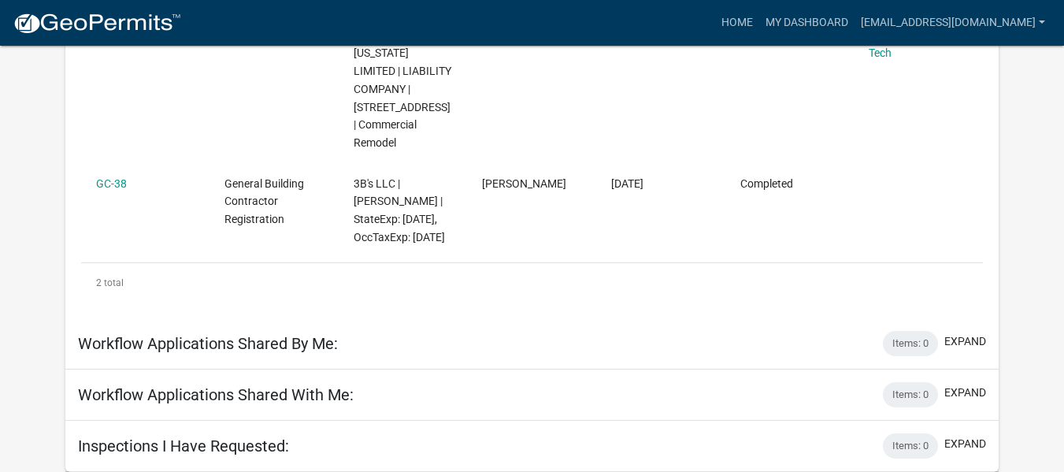
scroll to position [480, 0]
